Goal: Task Accomplishment & Management: Manage account settings

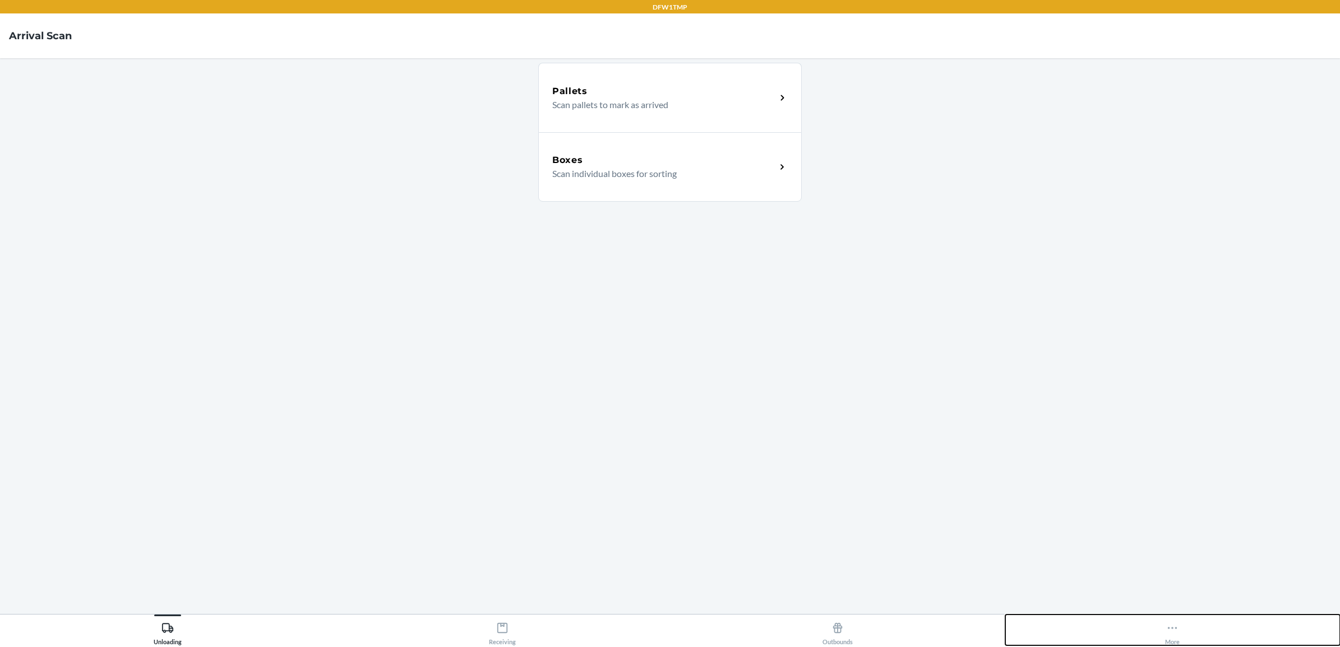
click at [1175, 635] on div "More" at bounding box center [1172, 632] width 15 height 28
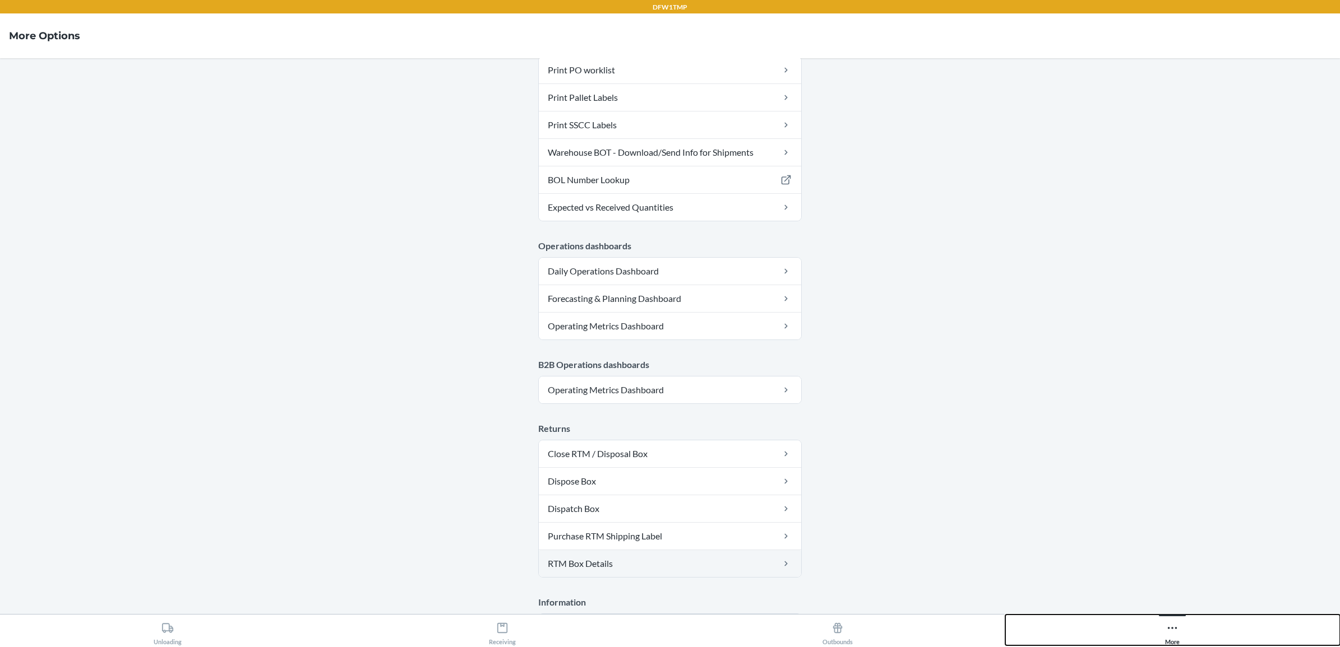
scroll to position [433, 0]
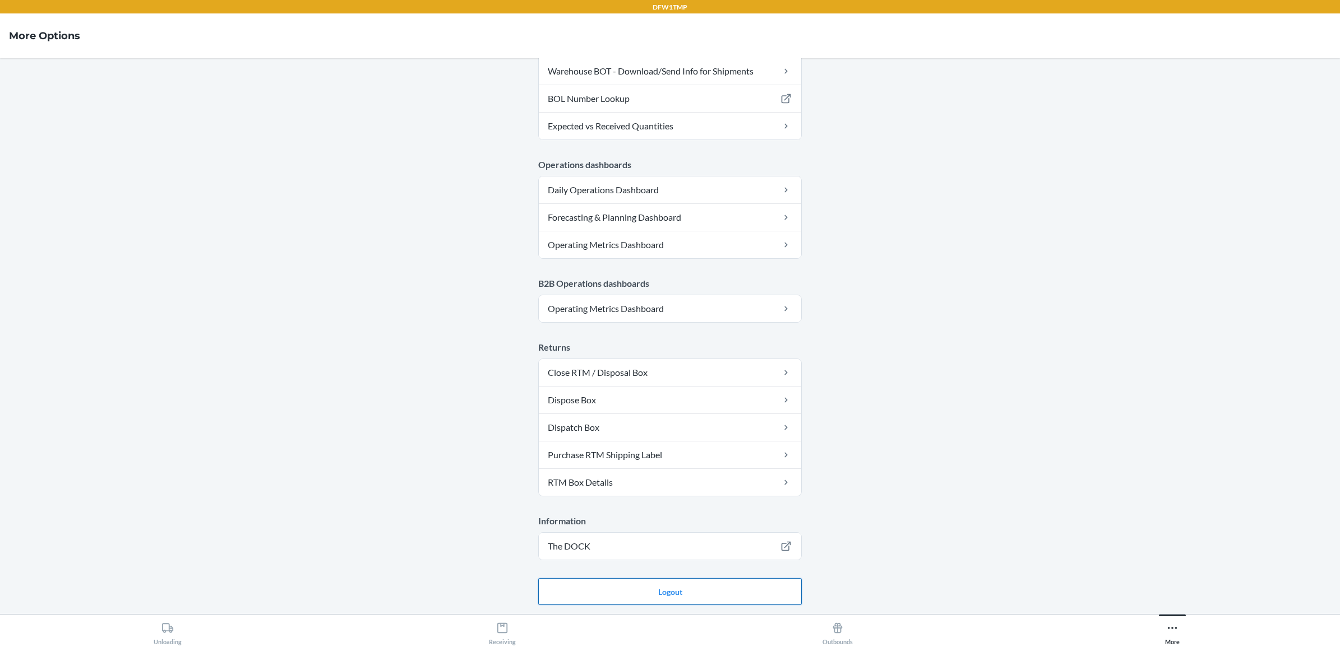
click at [677, 591] on button "Logout" at bounding box center [669, 592] width 263 height 27
